Goal: Information Seeking & Learning: Learn about a topic

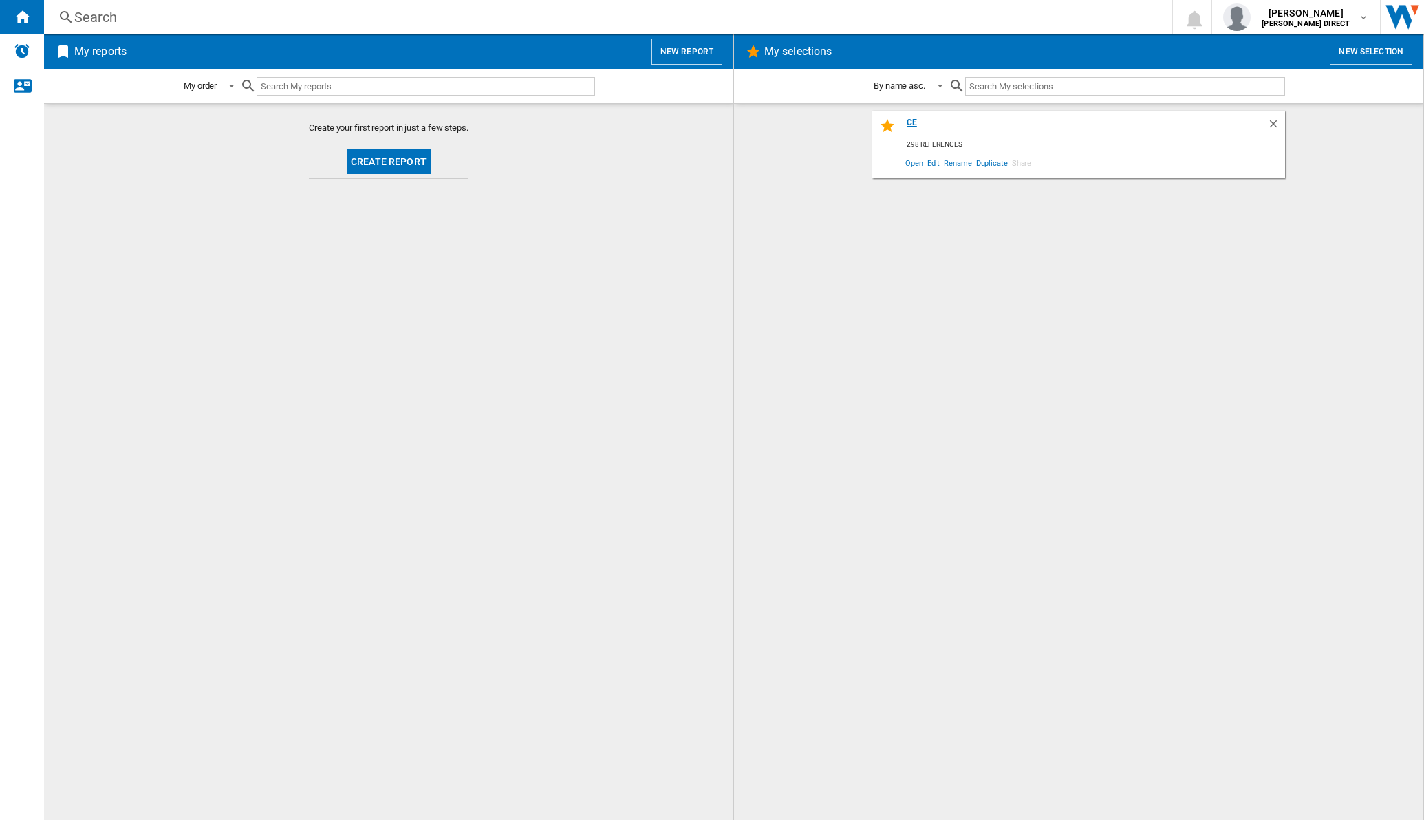
click at [909, 121] on div "ce" at bounding box center [1085, 127] width 364 height 19
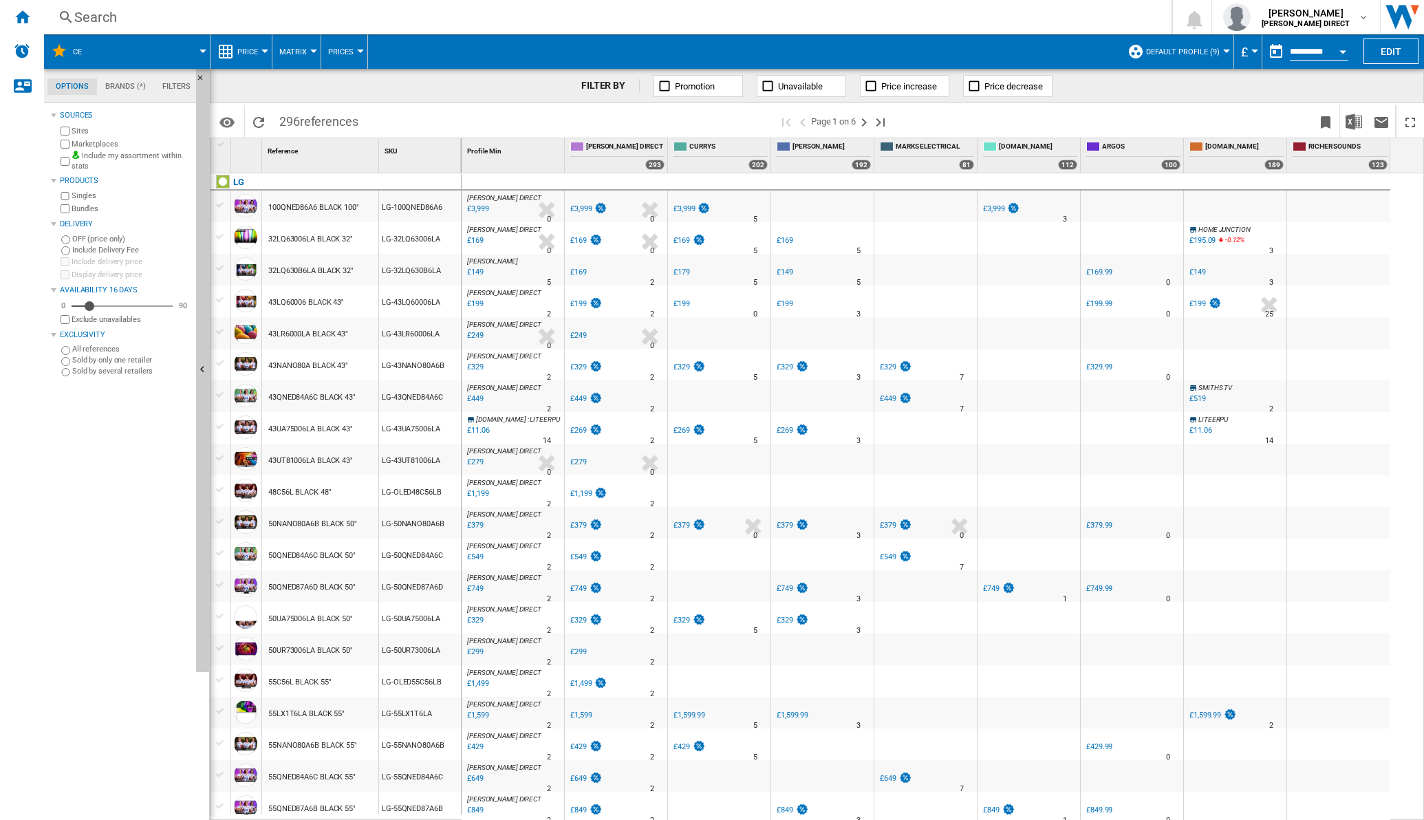
click at [308, 54] on button "Matrix" at bounding box center [296, 51] width 34 height 34
click at [307, 123] on span "Ranking" at bounding box center [301, 118] width 37 height 12
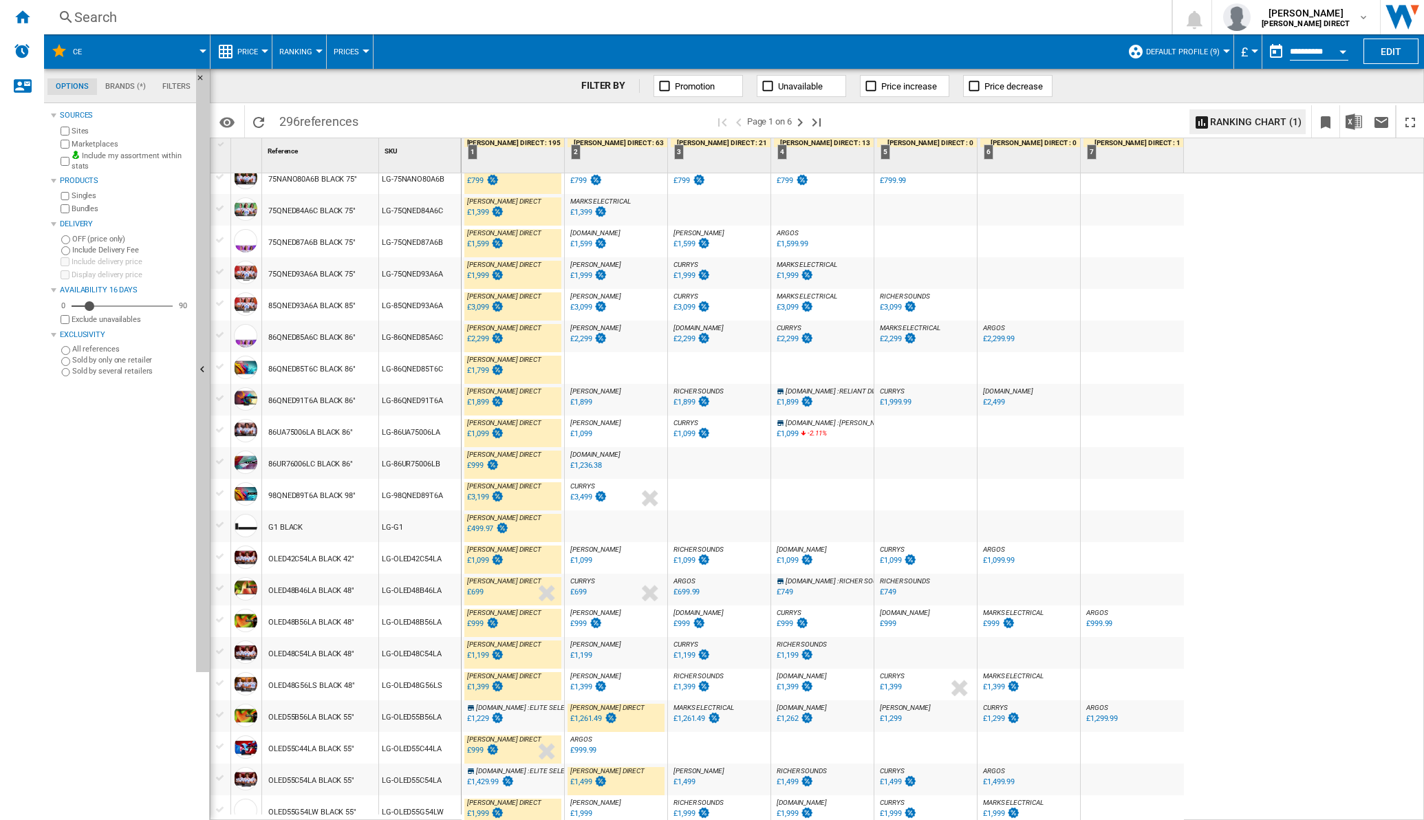
scroll to position [950, 0]
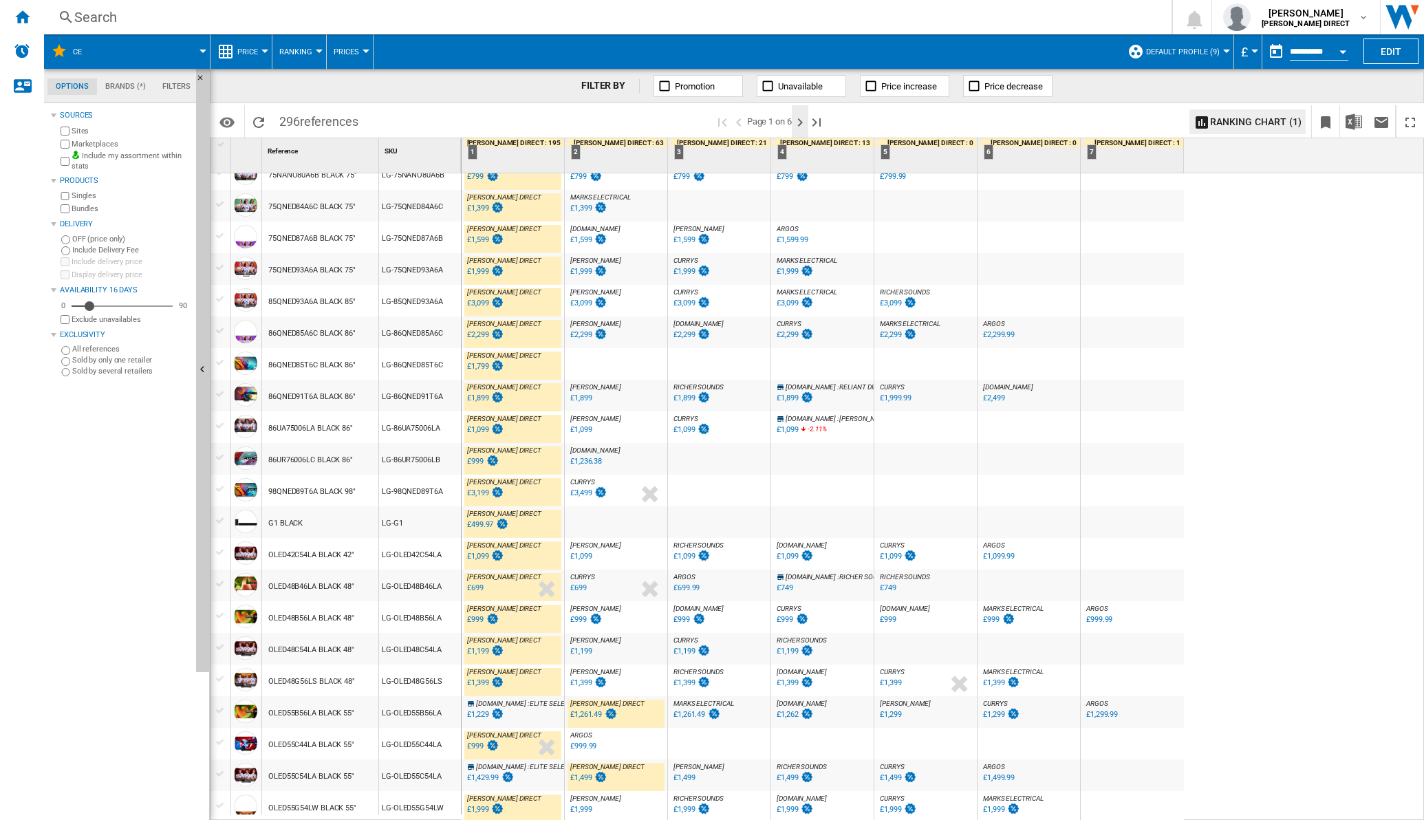
click at [802, 120] on ng-md-icon "Next page" at bounding box center [800, 122] width 17 height 17
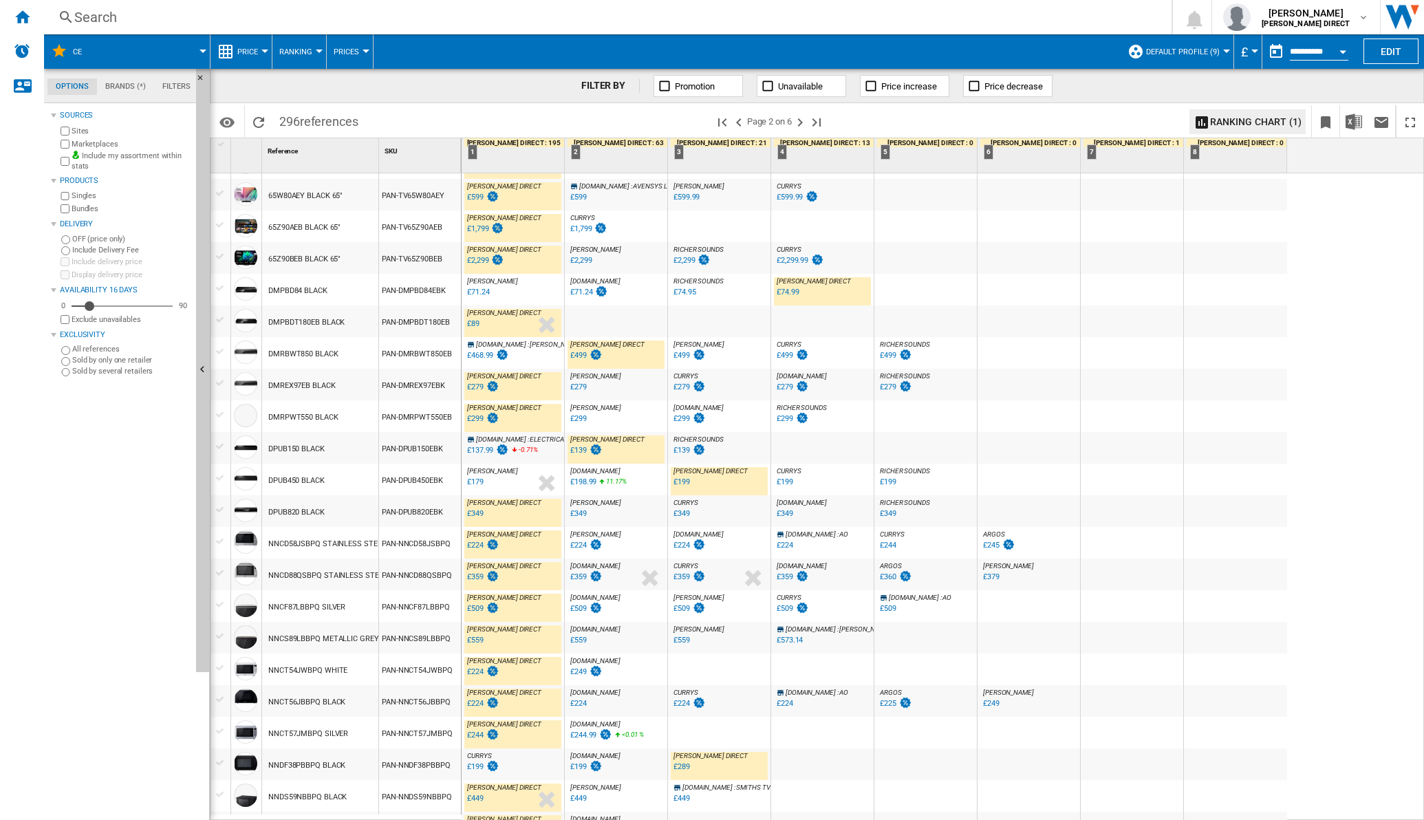
scroll to position [966, 0]
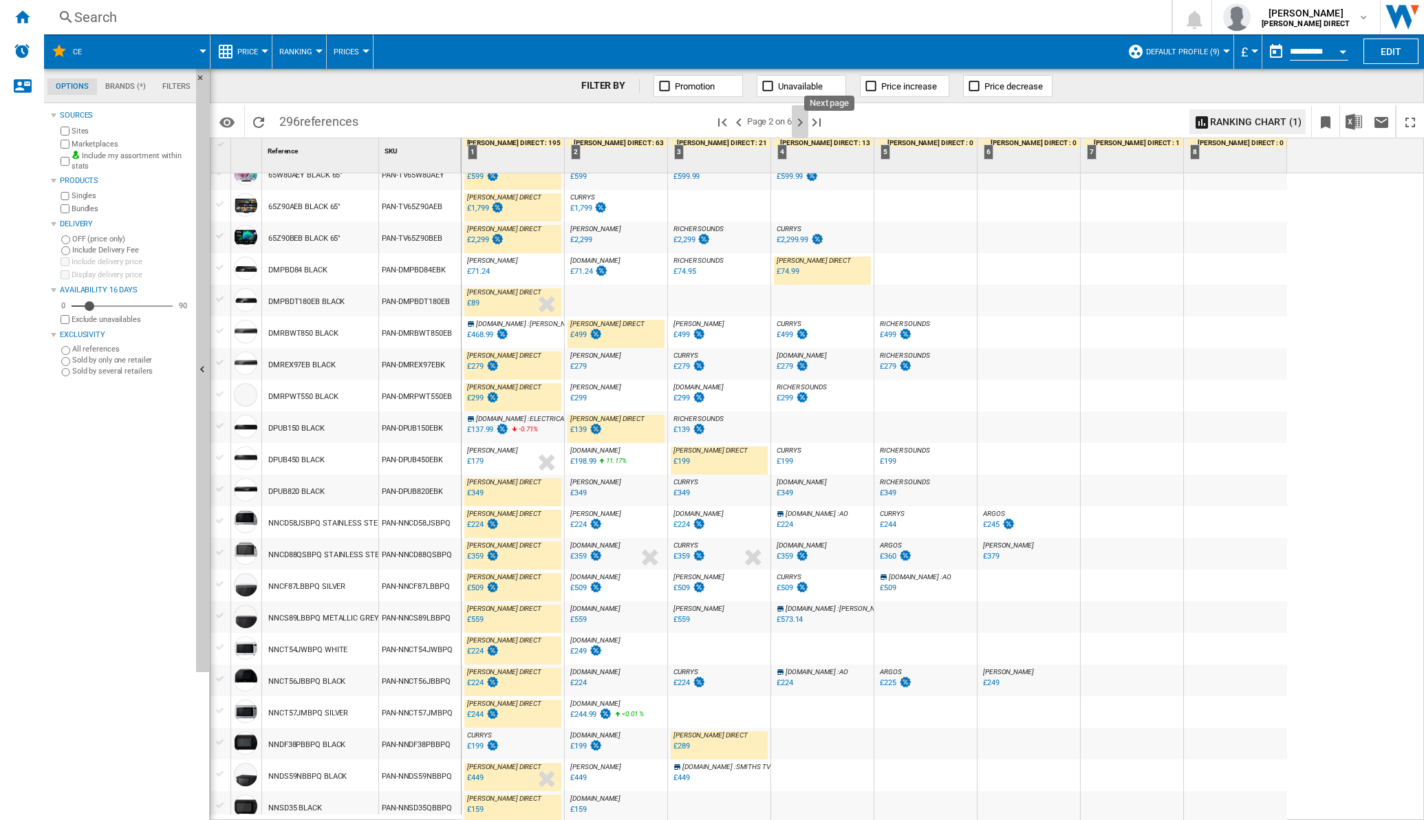
drag, startPoint x: 801, startPoint y: 124, endPoint x: 616, endPoint y: 10, distance: 217.0
click at [802, 124] on ng-md-icon "Next page" at bounding box center [800, 122] width 17 height 17
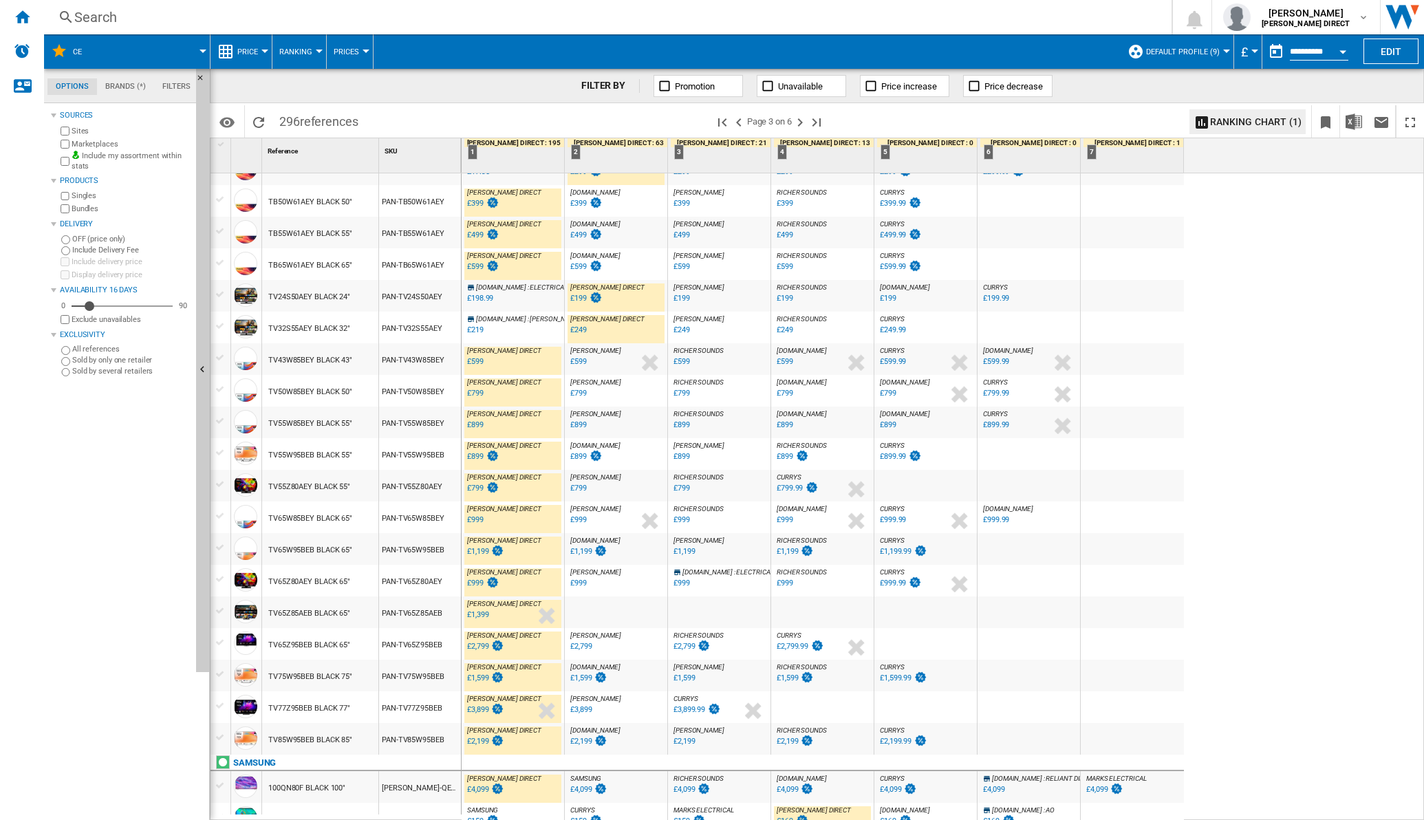
scroll to position [966, 0]
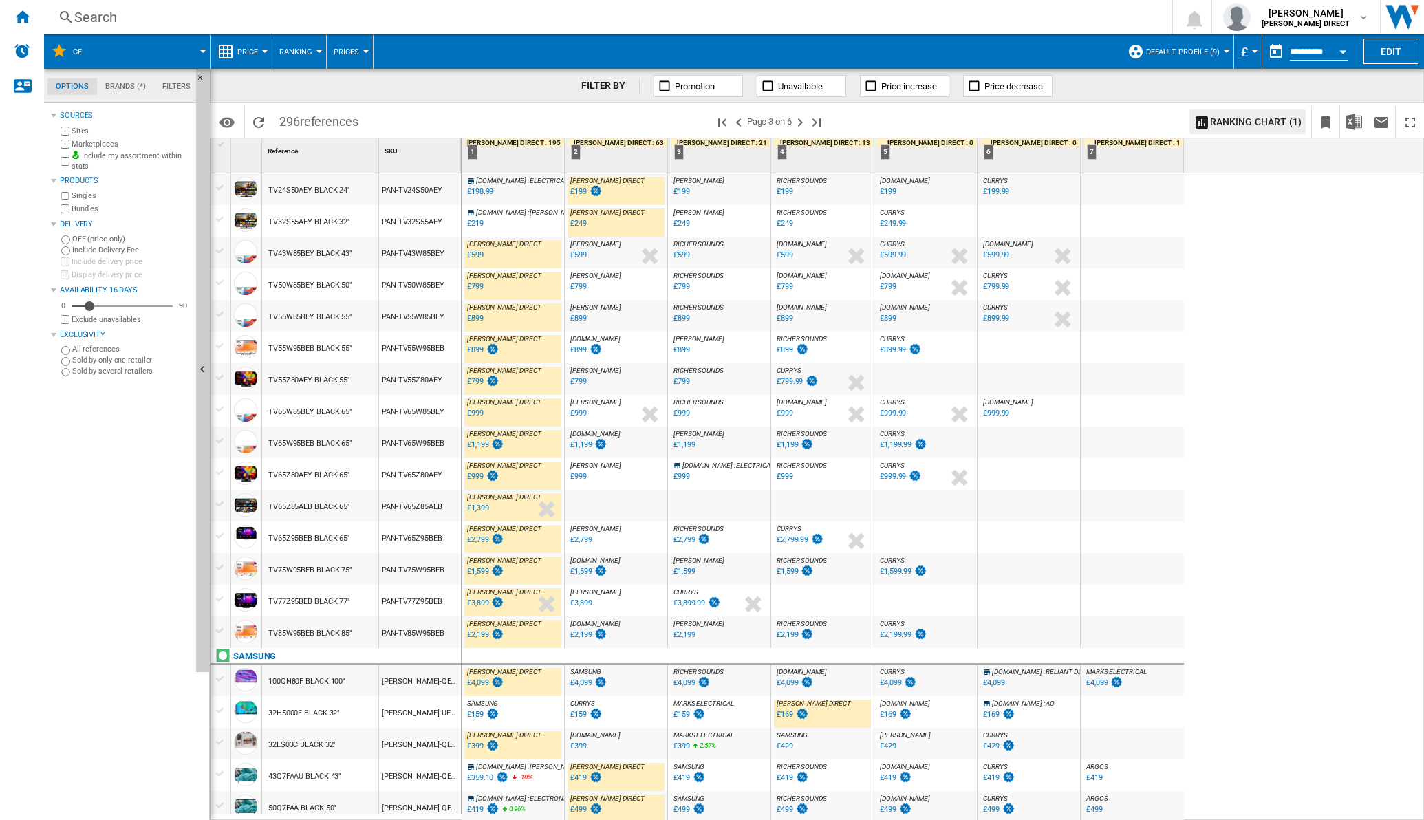
click at [675, 550] on div "0.0 % £2,799 % N/A" at bounding box center [697, 549] width 53 height 33
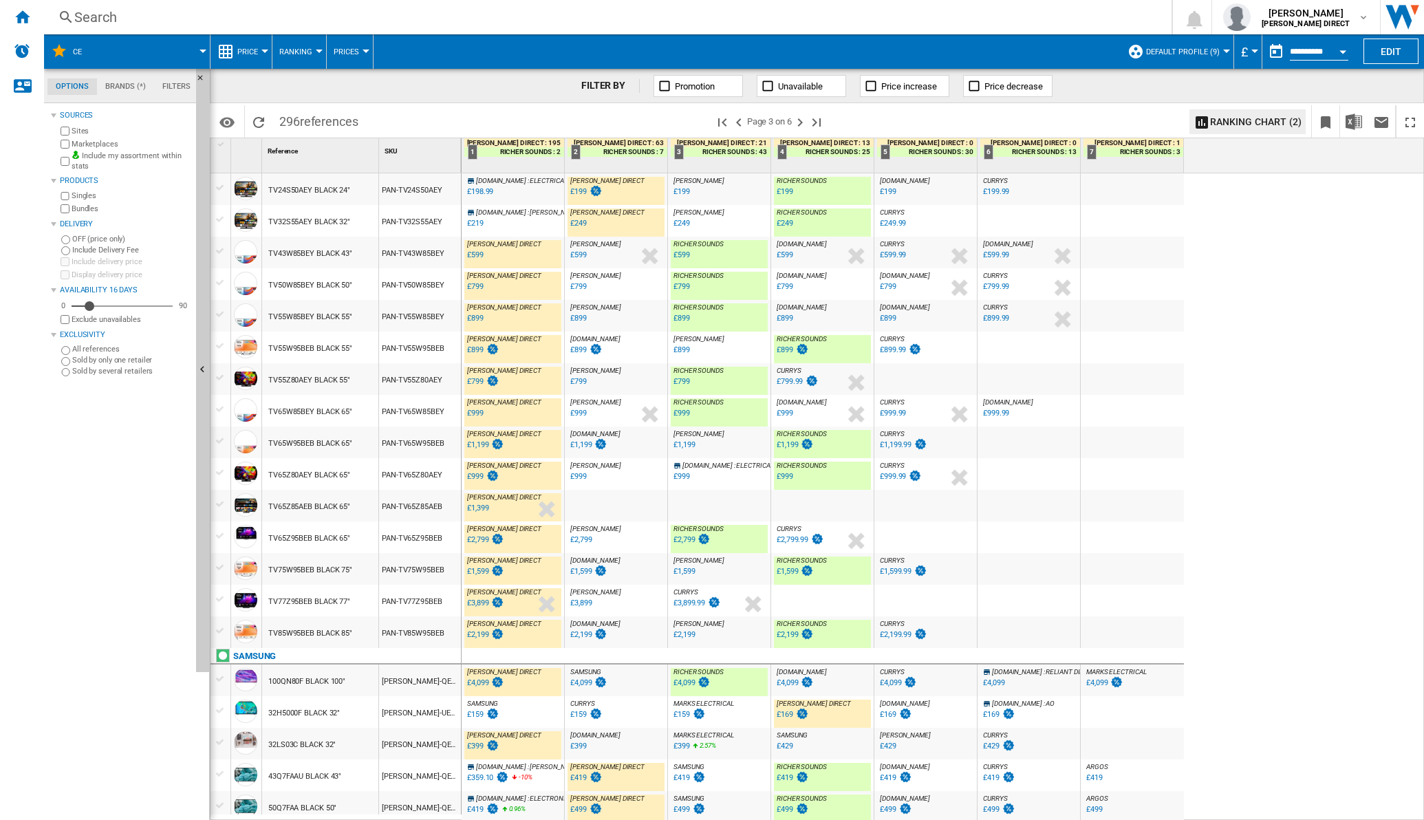
click at [1136, 550] on div at bounding box center [1132, 537] width 103 height 32
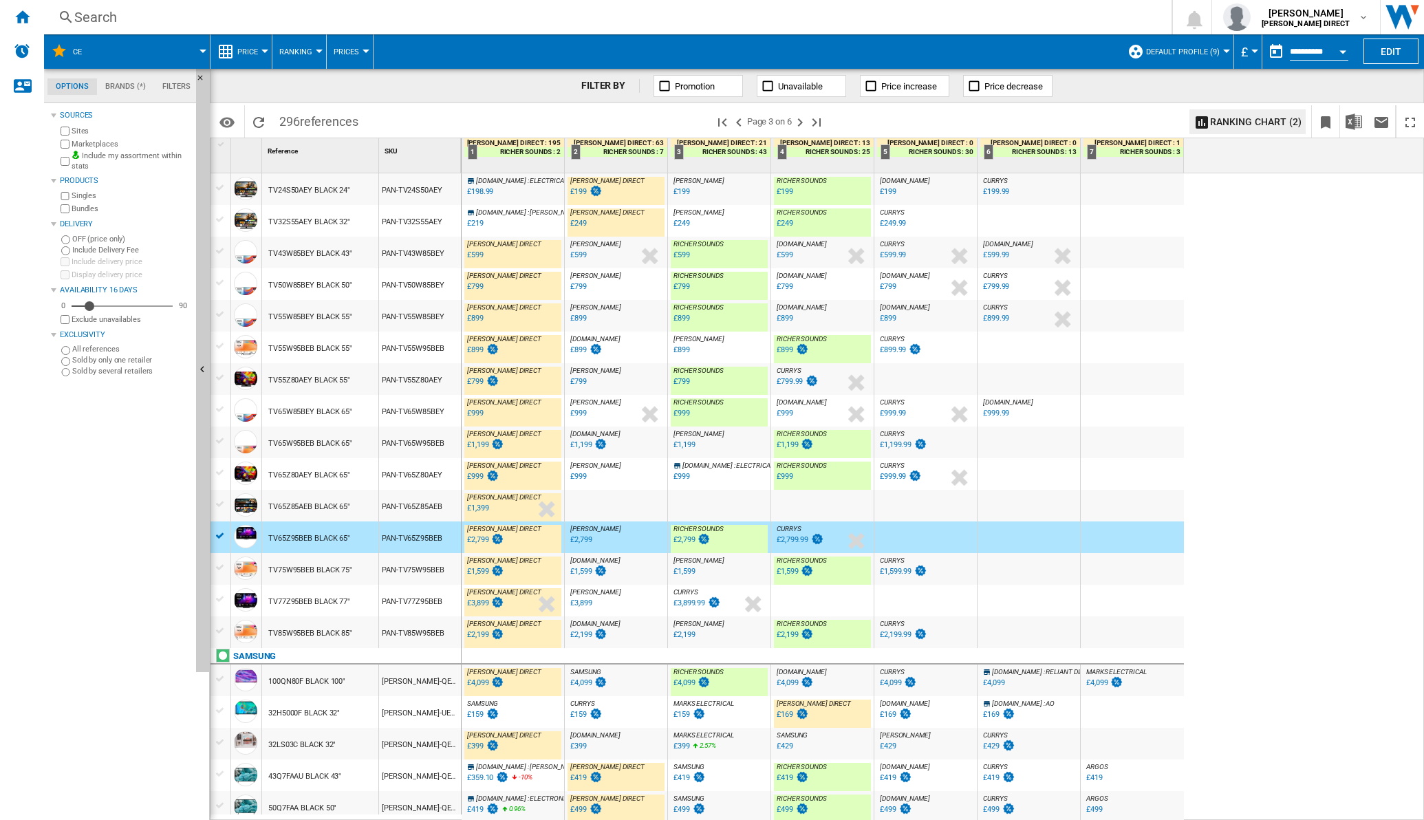
click at [324, 540] on div "TV65Z95BEB BLACK 65"" at bounding box center [309, 539] width 82 height 32
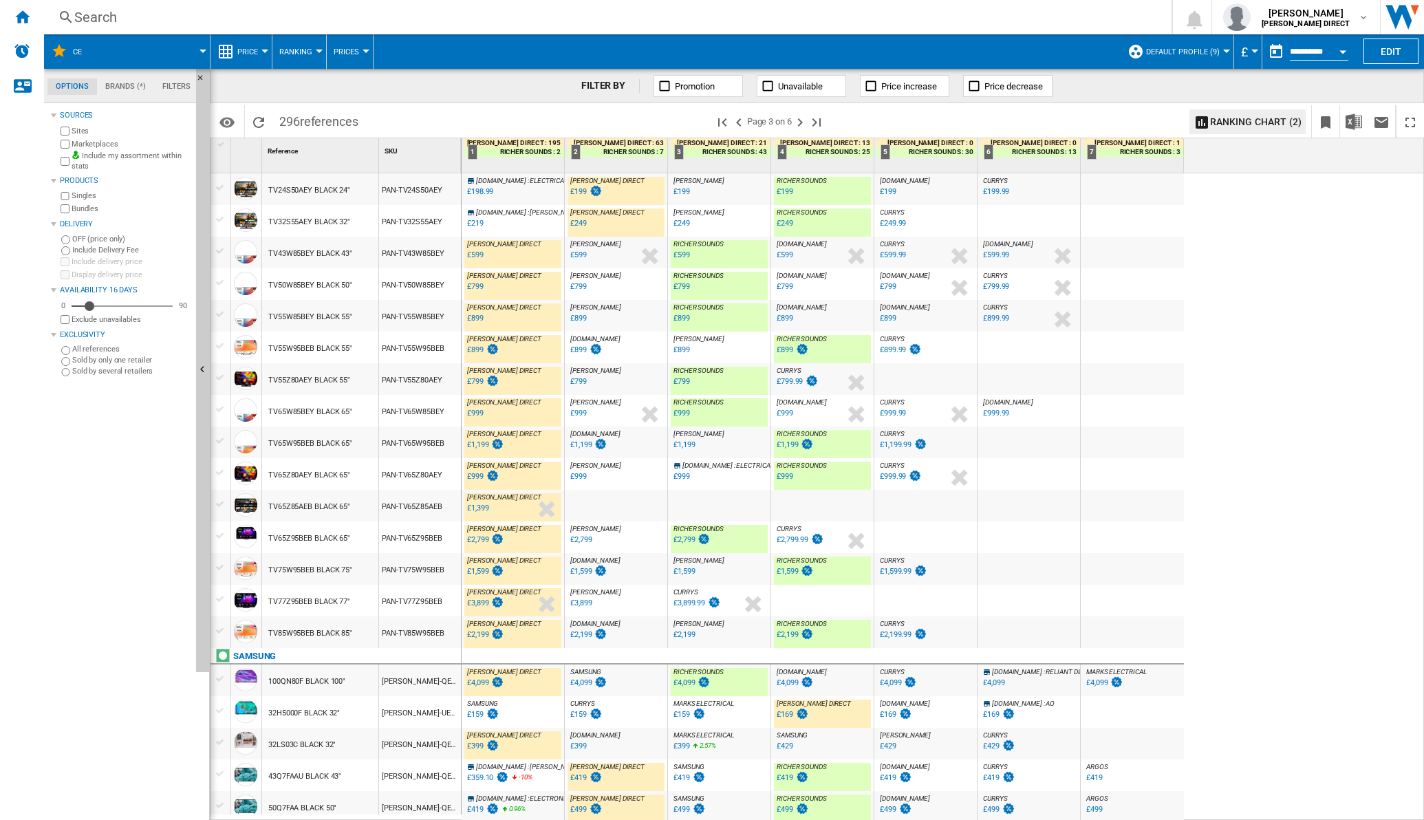
scroll to position [968, 0]
click at [798, 123] on ng-md-icon "Next page" at bounding box center [800, 122] width 17 height 17
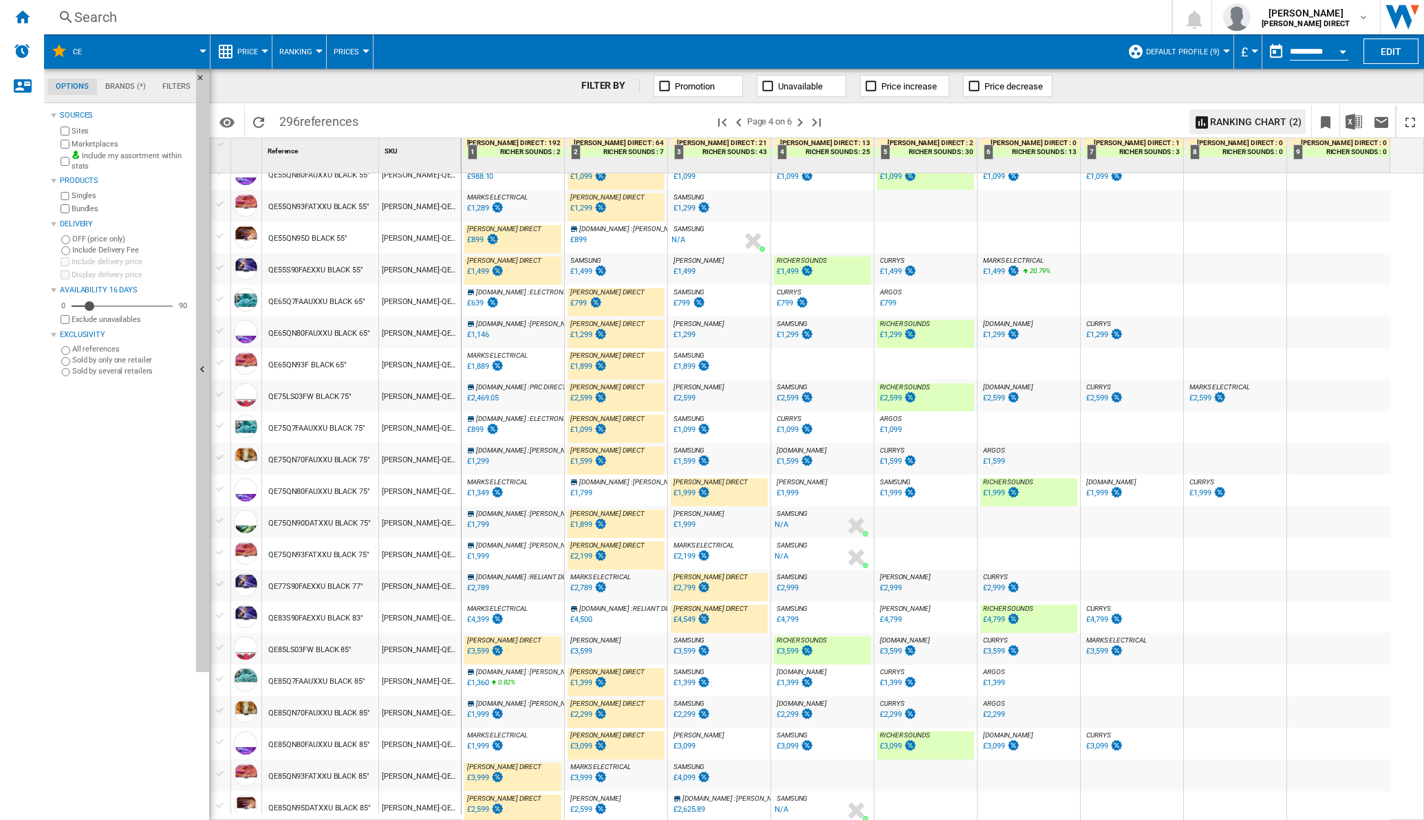
scroll to position [262, 0]
